Goal: Transaction & Acquisition: Purchase product/service

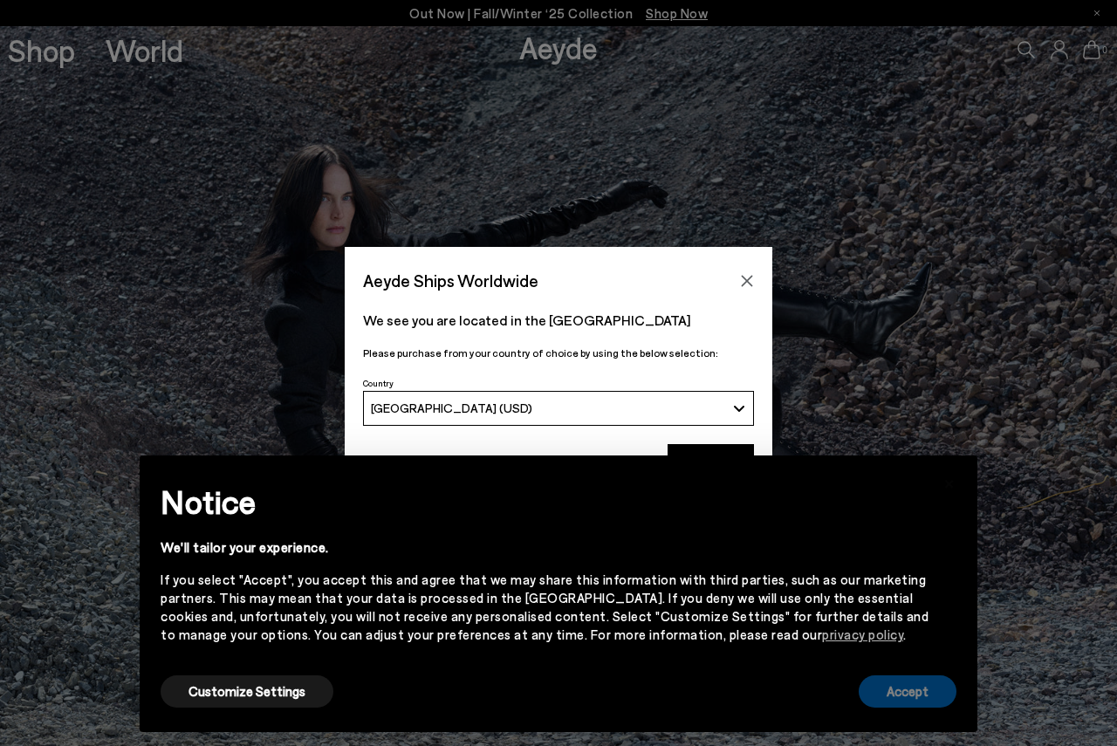
click at [924, 693] on button "Accept" at bounding box center [907, 691] width 98 height 32
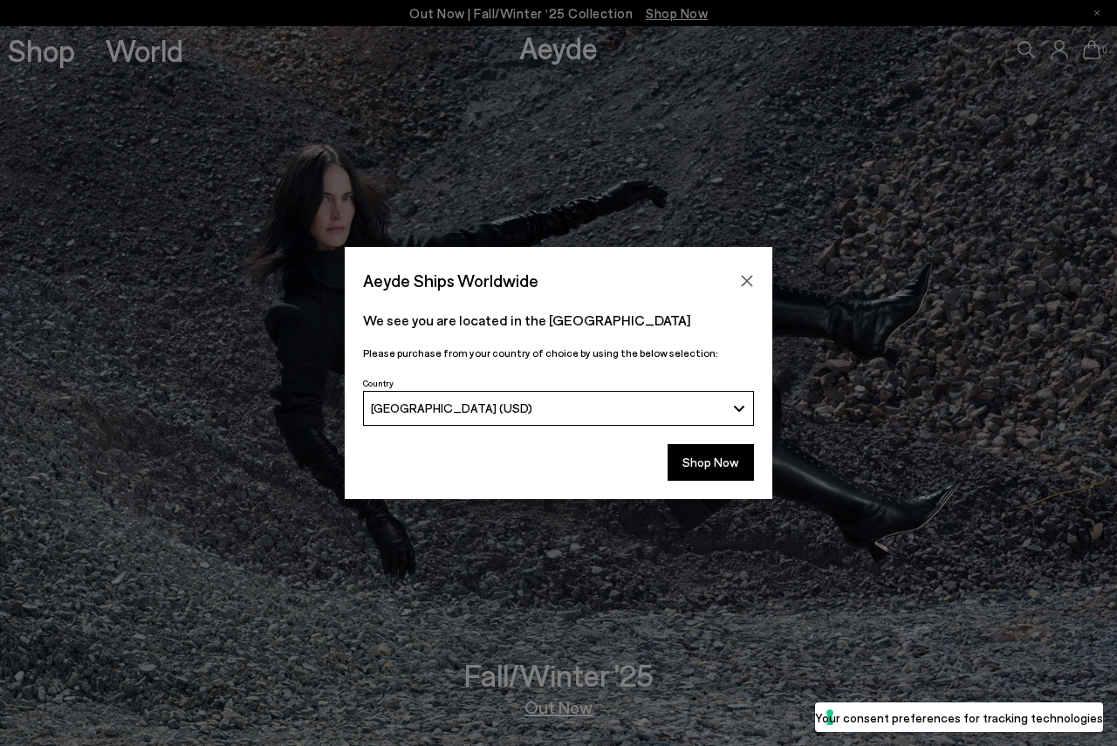
click at [755, 284] on button "Close" at bounding box center [747, 281] width 26 height 26
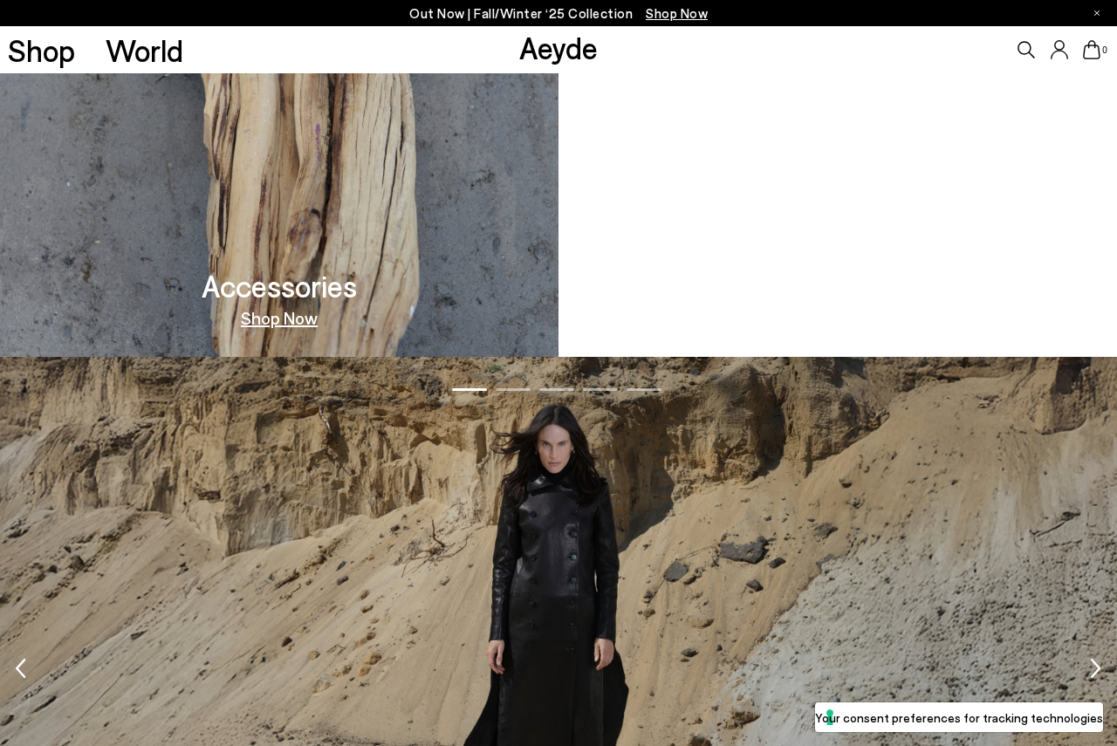
scroll to position [1966, 0]
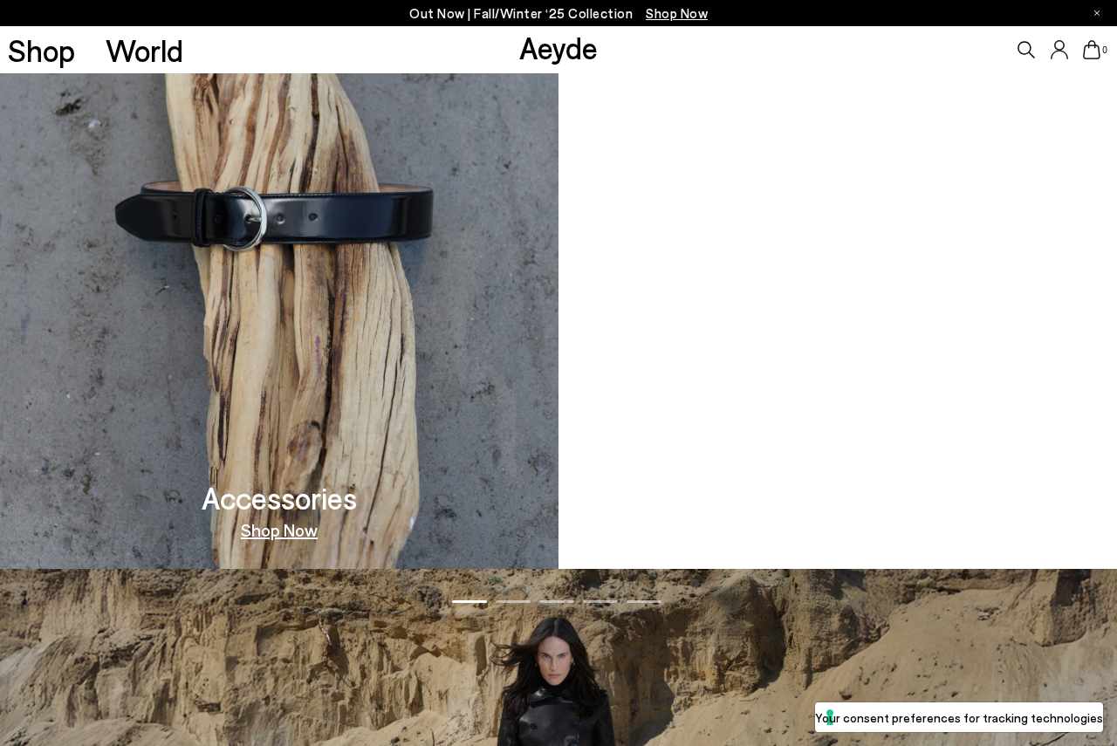
click at [283, 509] on h3 "Accessories" at bounding box center [279, 497] width 155 height 31
click at [268, 497] on h3 "Accessories" at bounding box center [279, 497] width 155 height 31
click at [253, 534] on link "Shop Now" at bounding box center [279, 529] width 77 height 17
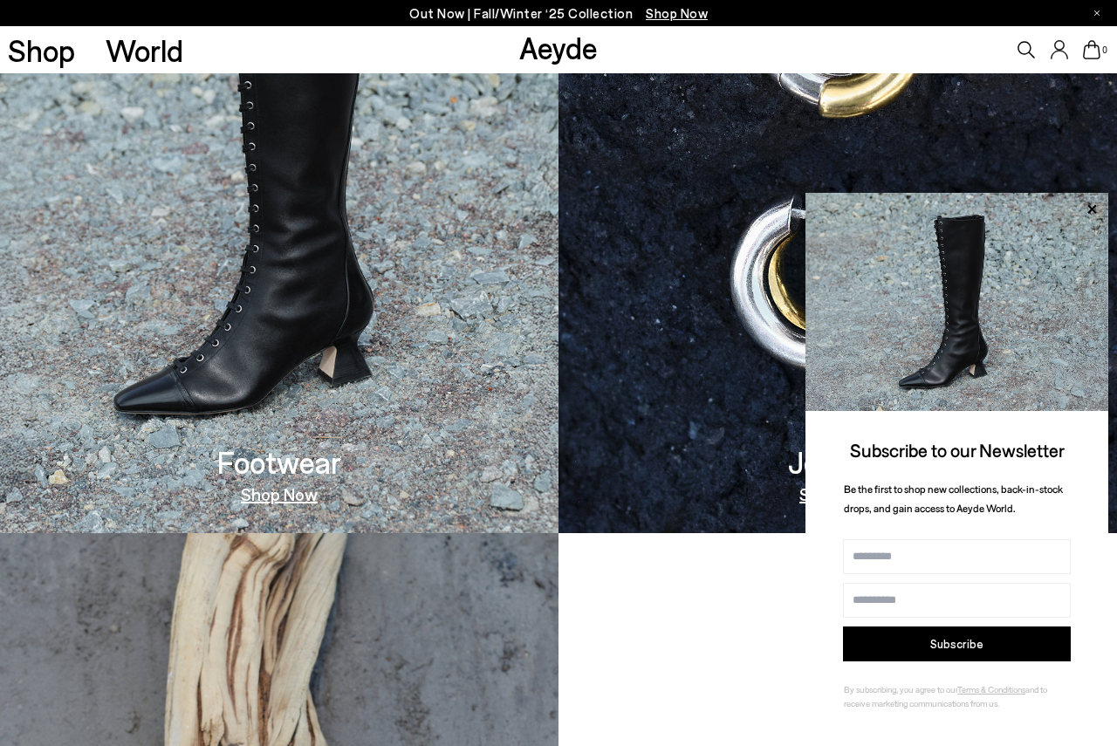
scroll to position [1258, 0]
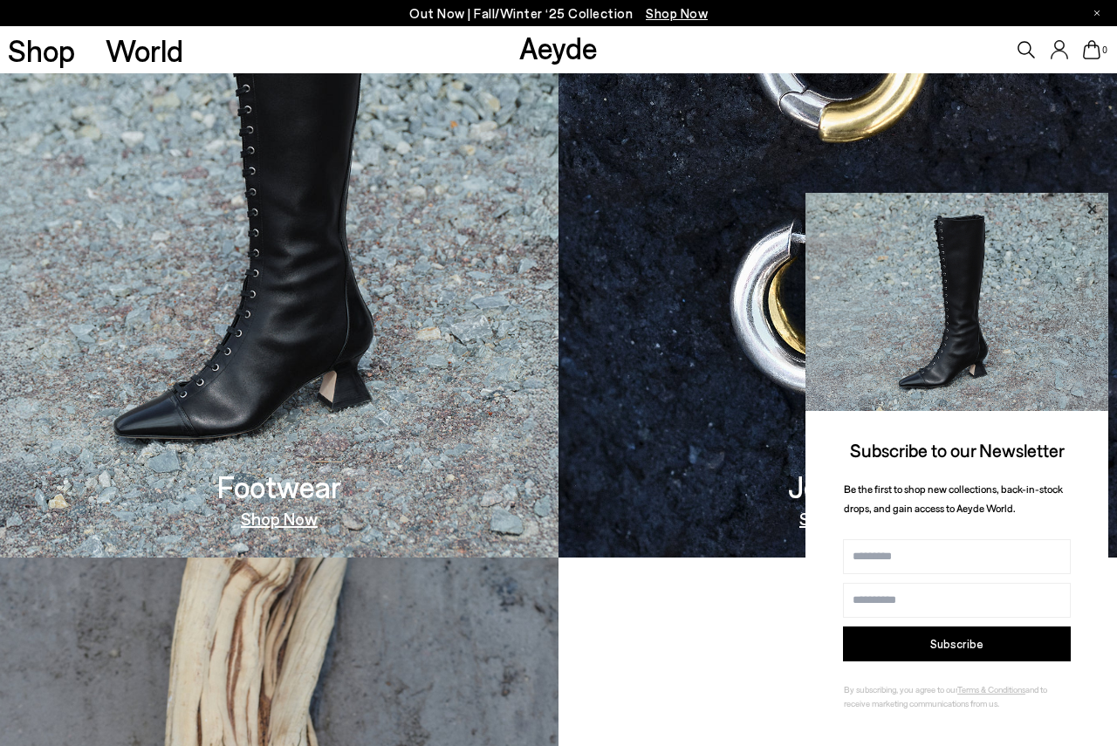
click at [1090, 213] on icon at bounding box center [1091, 209] width 23 height 23
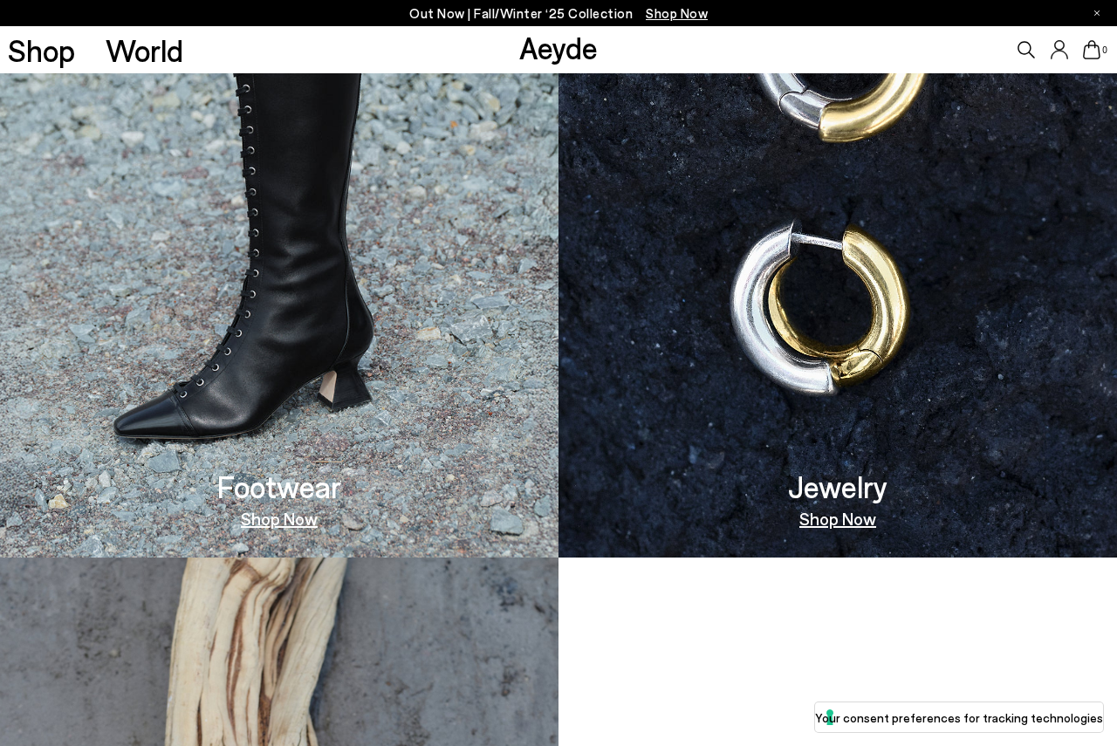
click at [842, 523] on link "Shop Now" at bounding box center [837, 517] width 77 height 17
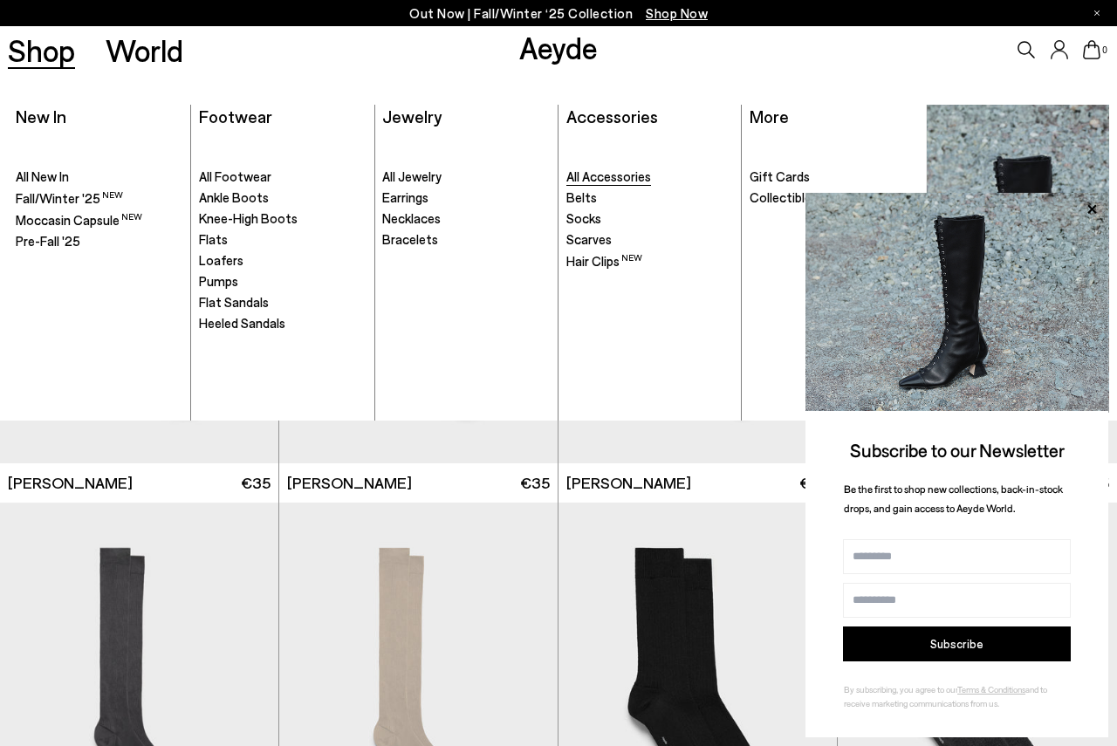
click at [613, 174] on span "All Accessories" at bounding box center [608, 176] width 85 height 16
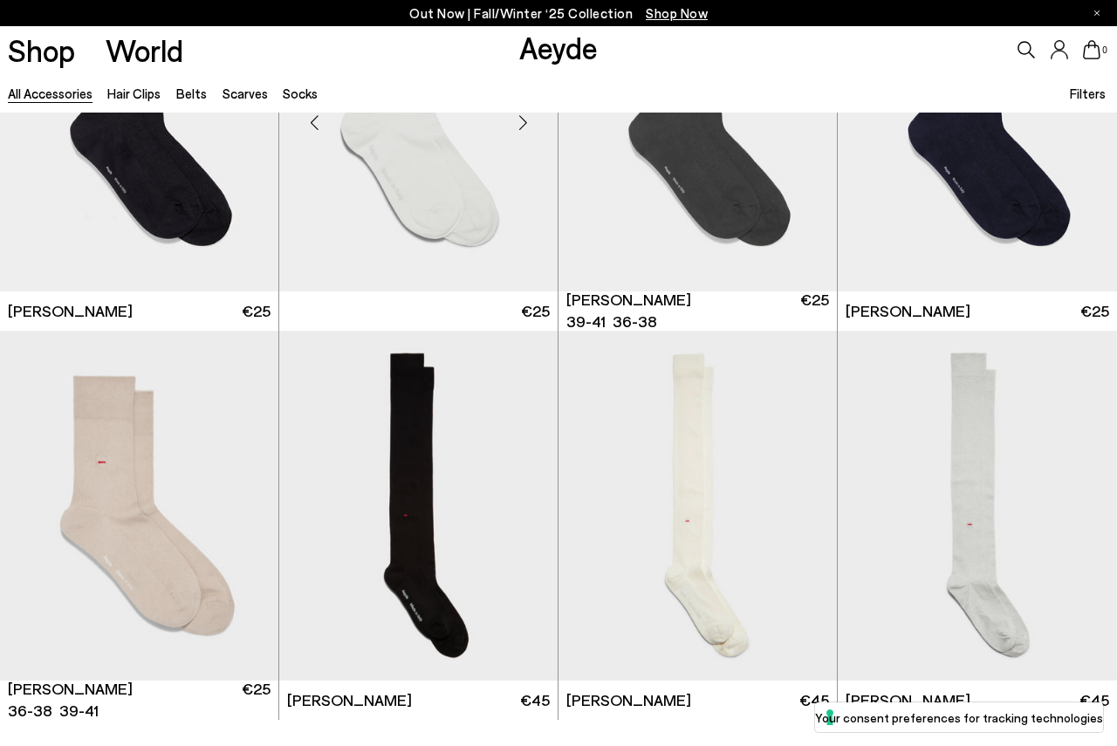
scroll to position [5074, 0]
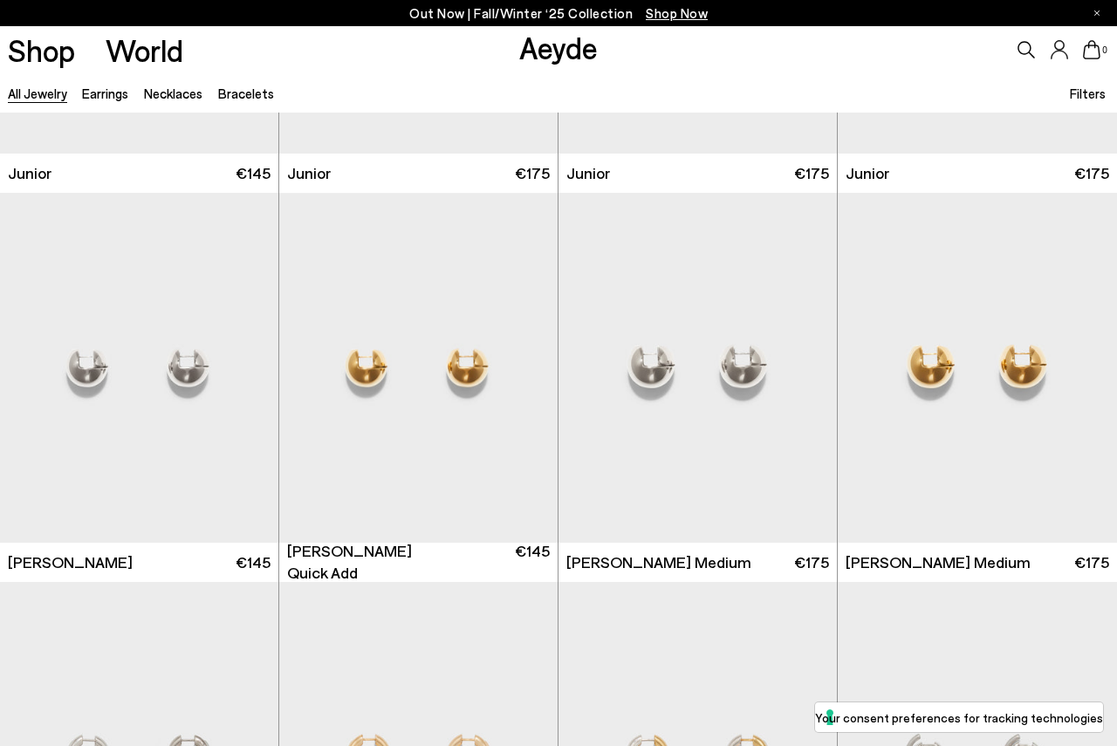
scroll to position [2257, 0]
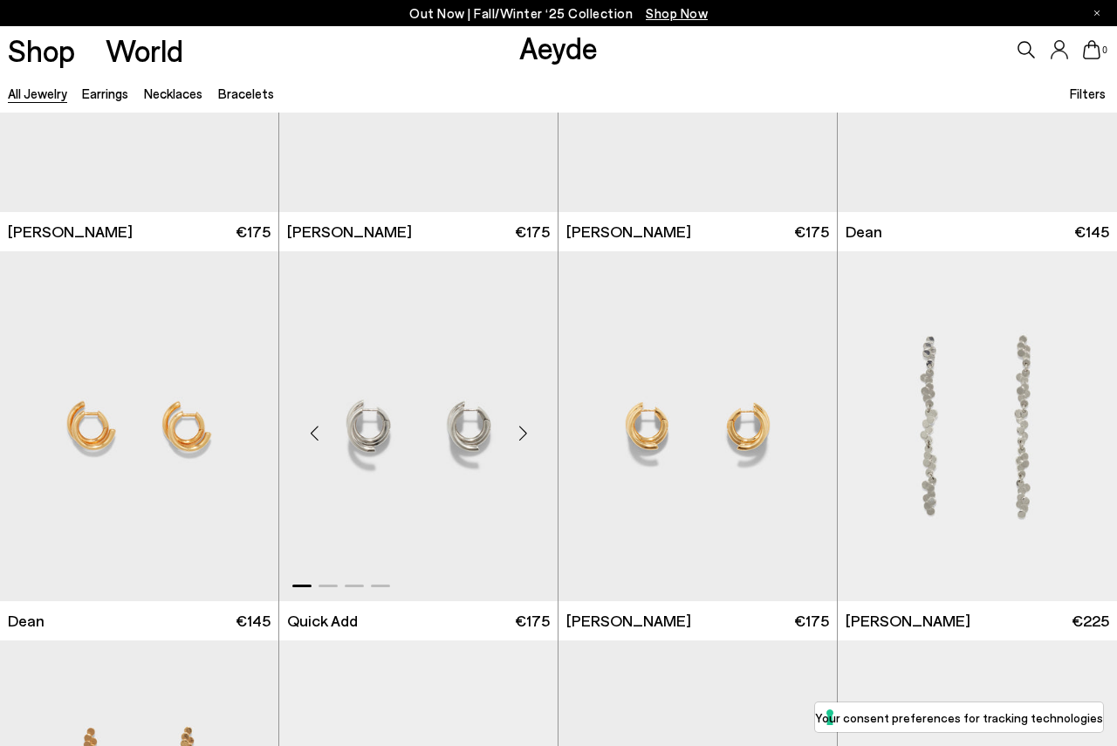
scroll to position [3196, 0]
